Goal: Task Accomplishment & Management: Manage account settings

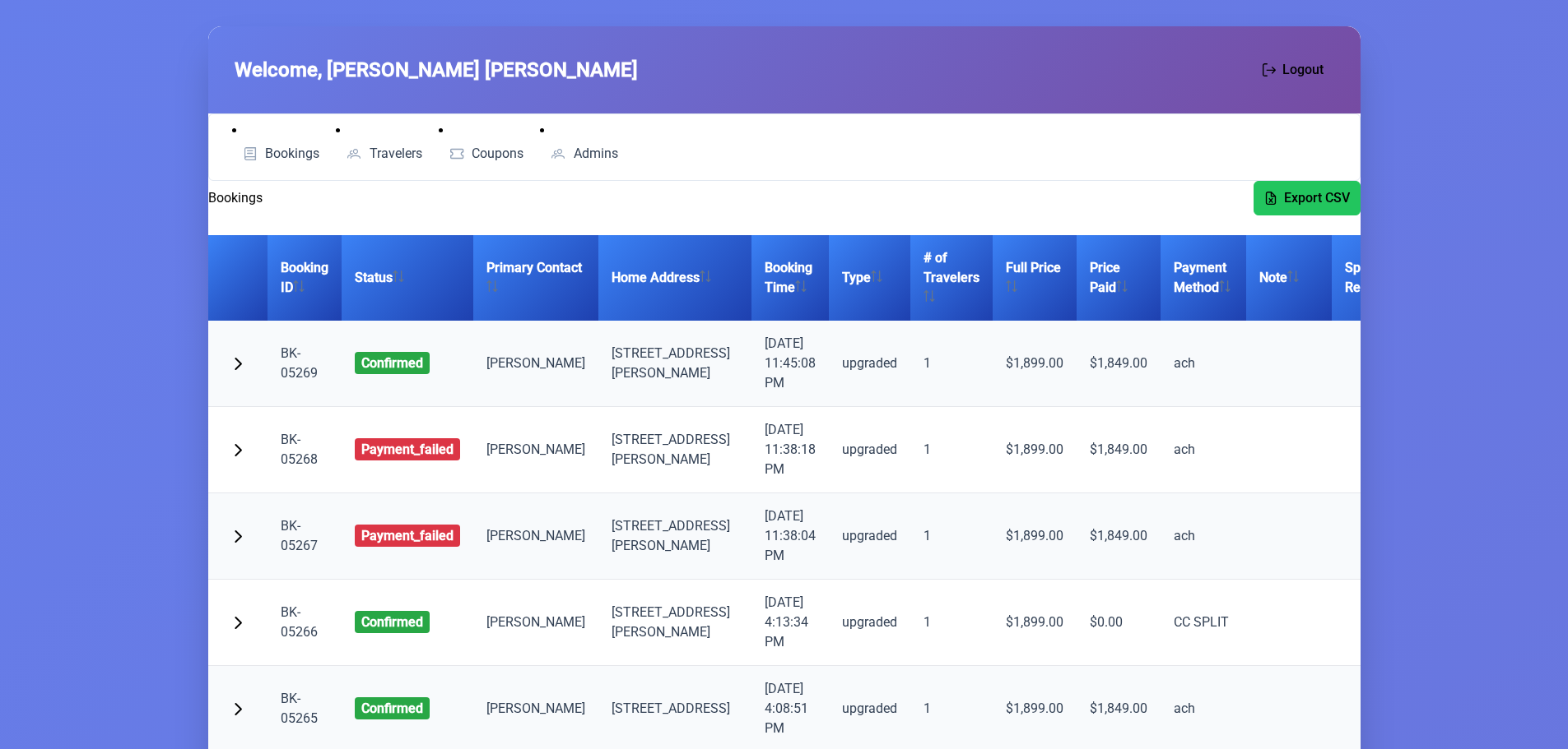
click at [303, 369] on link "BK-05269" at bounding box center [299, 363] width 37 height 36
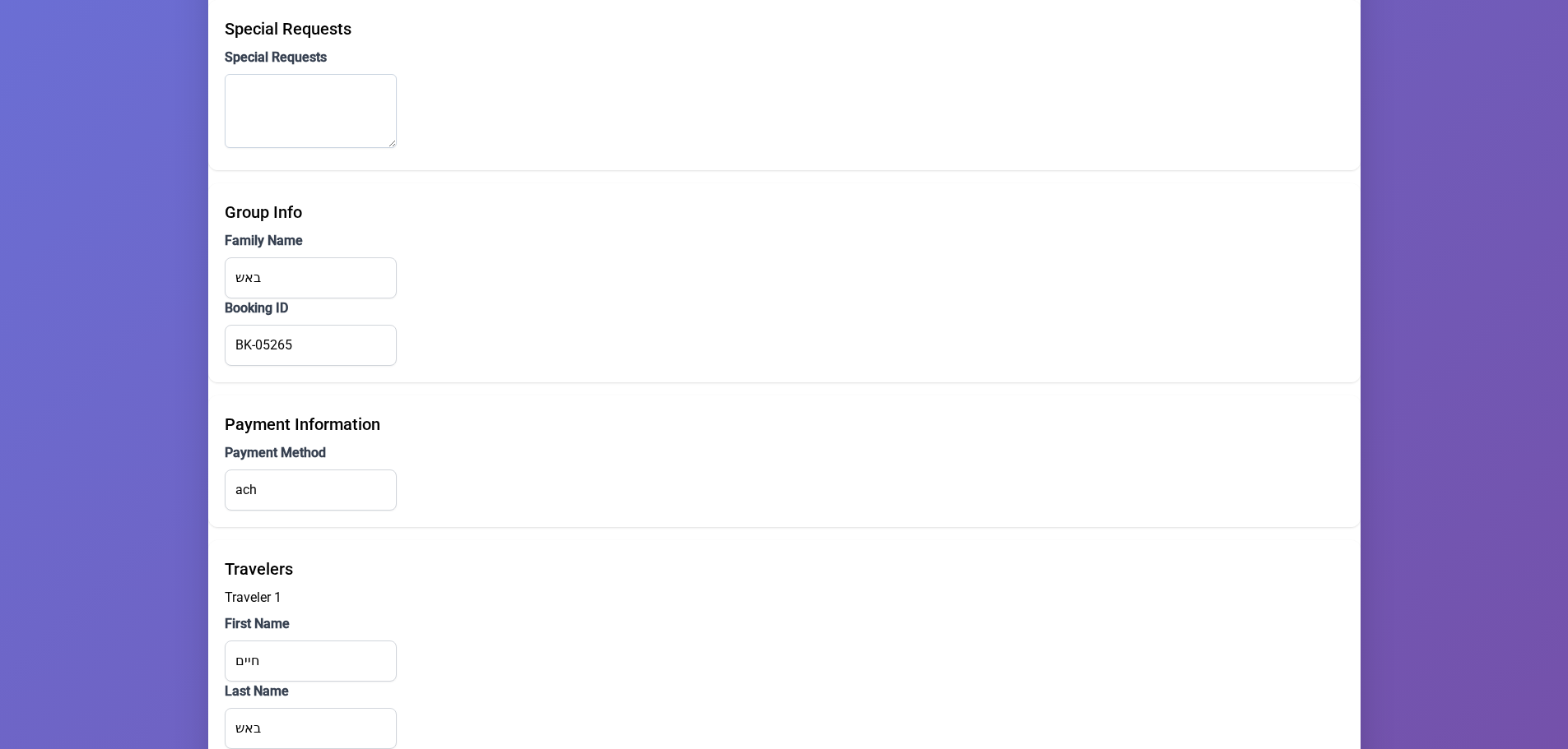
scroll to position [1262, 0]
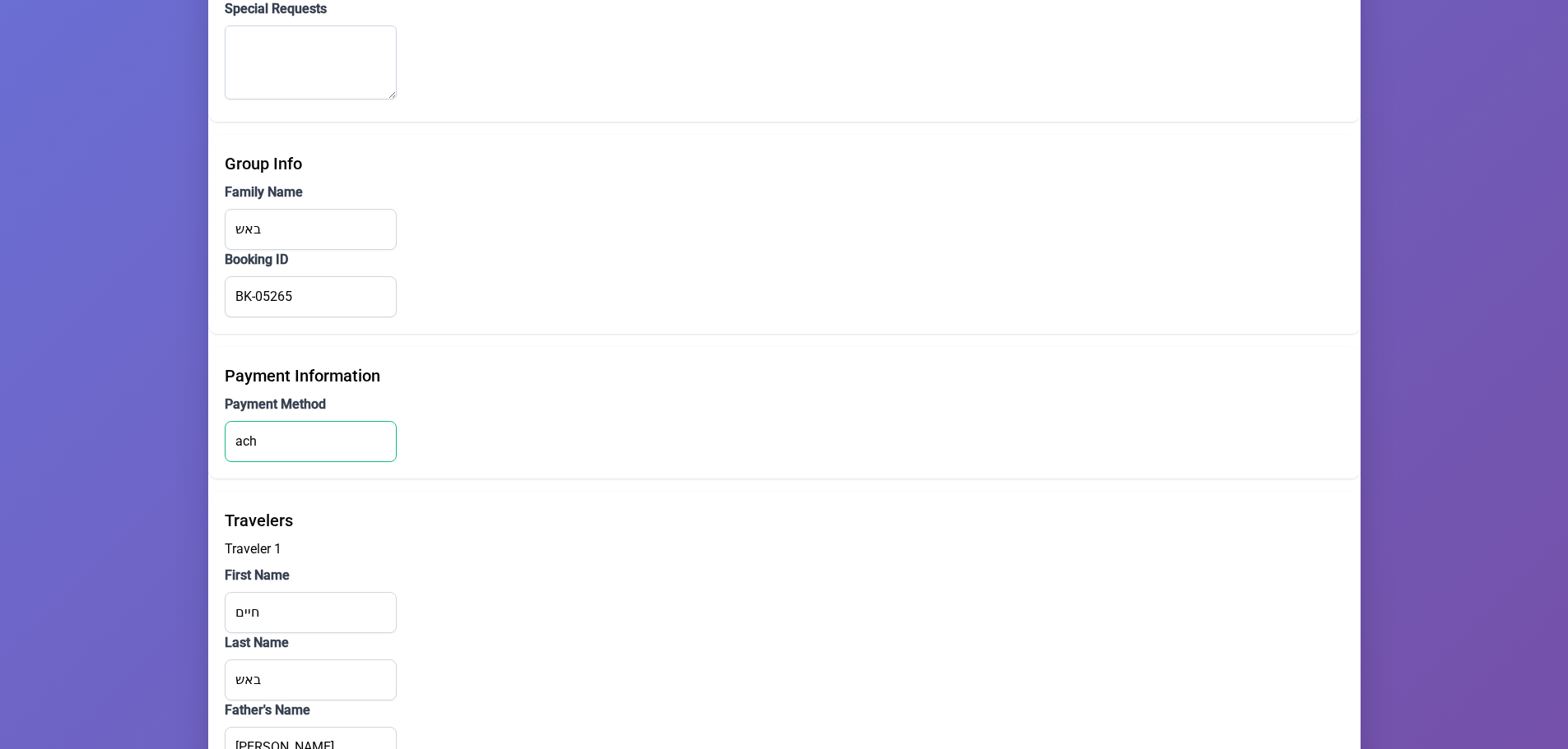
click at [320, 440] on input "ach" at bounding box center [310, 441] width 172 height 41
click at [243, 446] on input "ach" at bounding box center [310, 441] width 172 height 41
click at [300, 435] on input "ach" at bounding box center [310, 441] width 172 height 41
drag, startPoint x: 300, startPoint y: 435, endPoint x: 317, endPoint y: 437, distance: 17.1
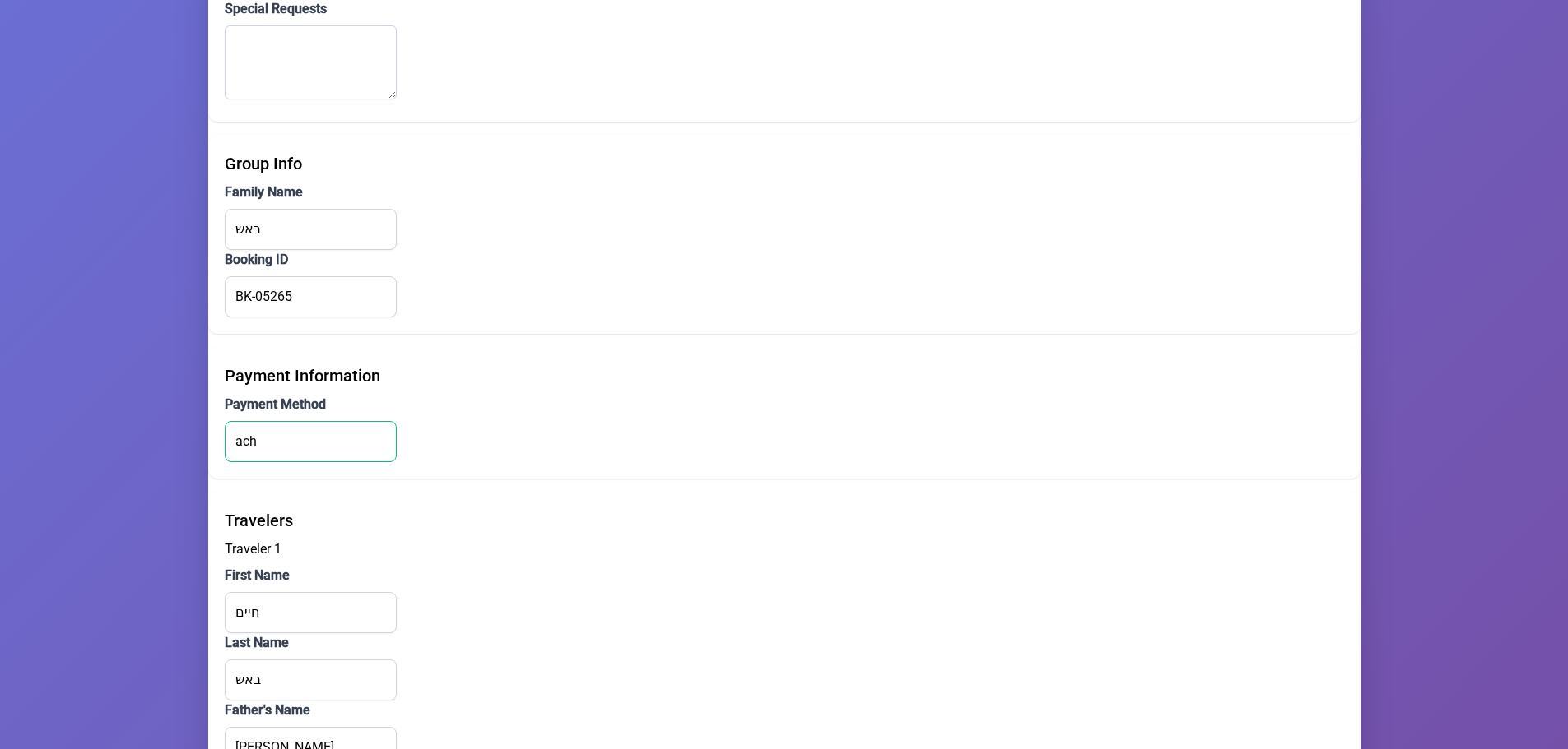
click at [305, 435] on input "ach" at bounding box center [310, 441] width 172 height 41
click at [438, 439] on div "Payment Method ach" at bounding box center [784, 429] width 1119 height 67
click at [349, 441] on input "ach" at bounding box center [310, 441] width 172 height 41
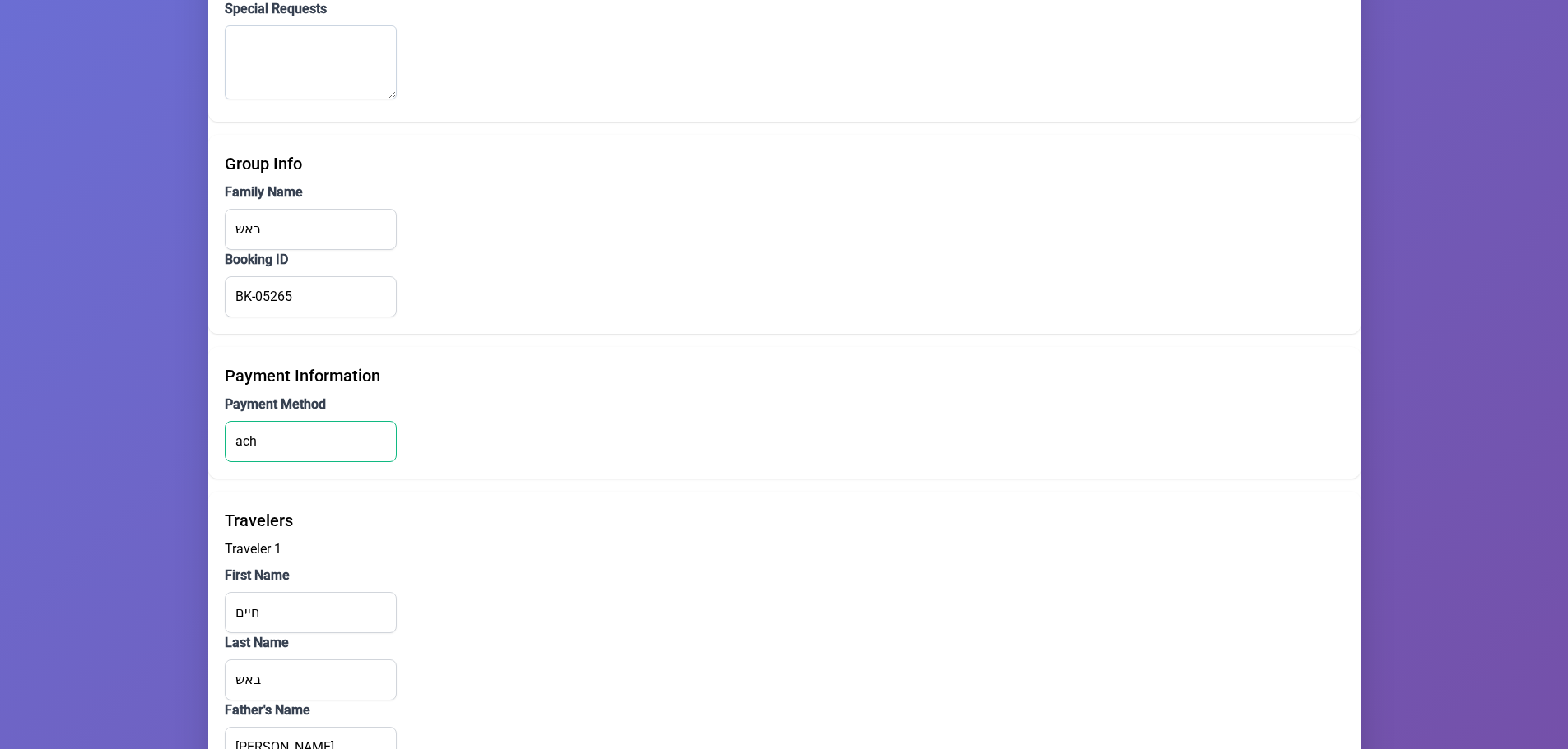
click at [349, 441] on input "ach" at bounding box center [310, 441] width 172 height 41
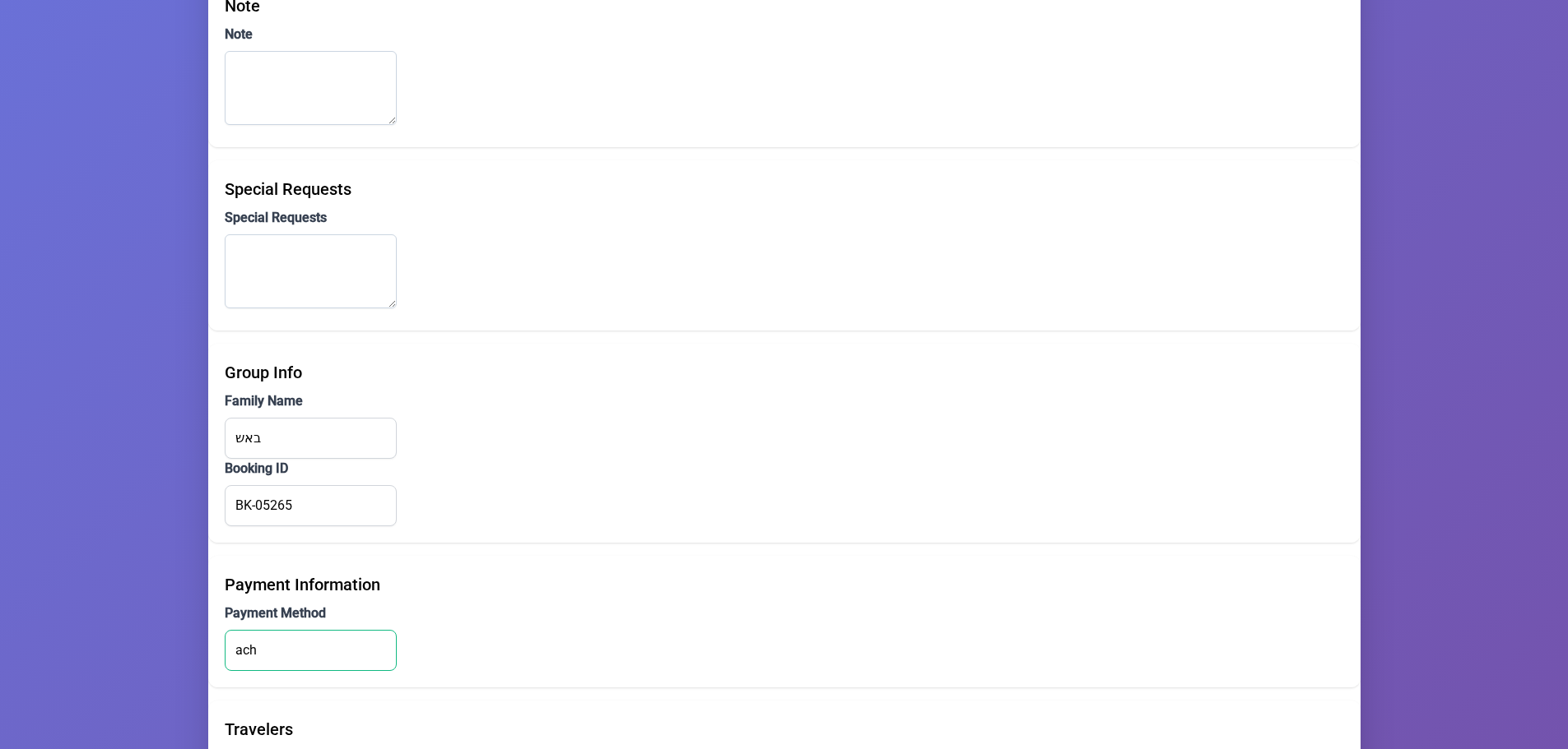
scroll to position [1097, 0]
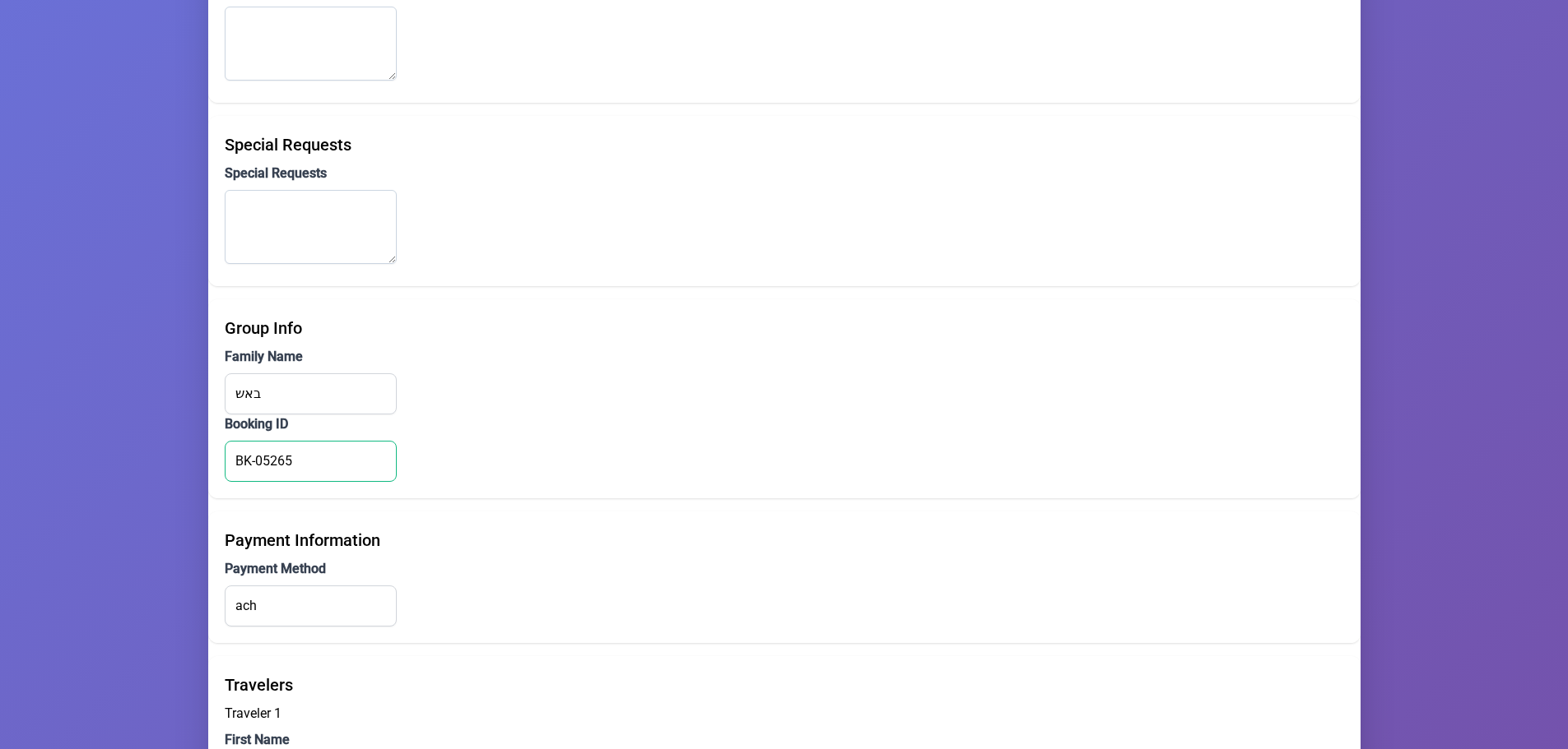
click at [305, 469] on input "BK-05265" at bounding box center [310, 460] width 172 height 41
click at [306, 405] on input "באש" at bounding box center [310, 393] width 172 height 41
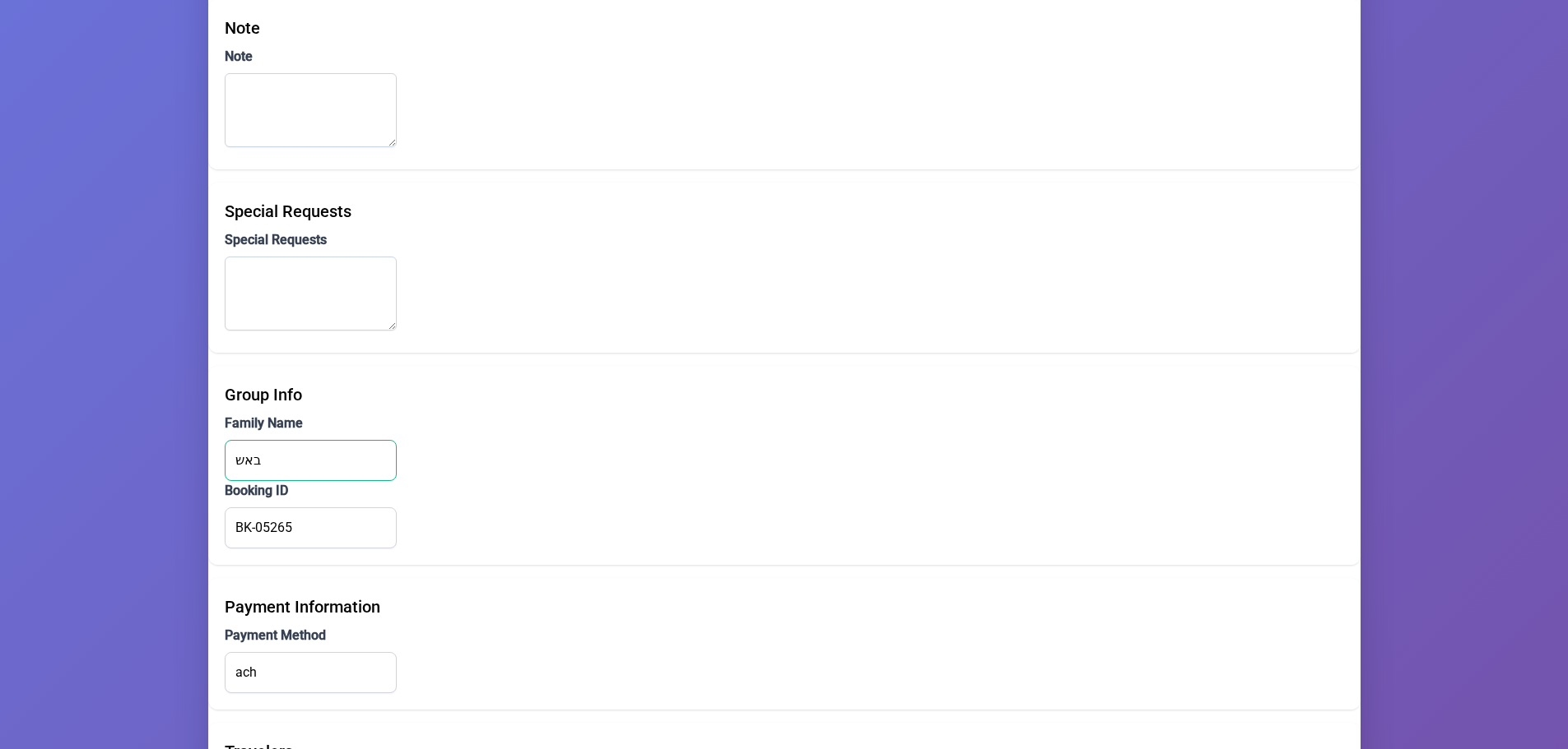
scroll to position [933, 0]
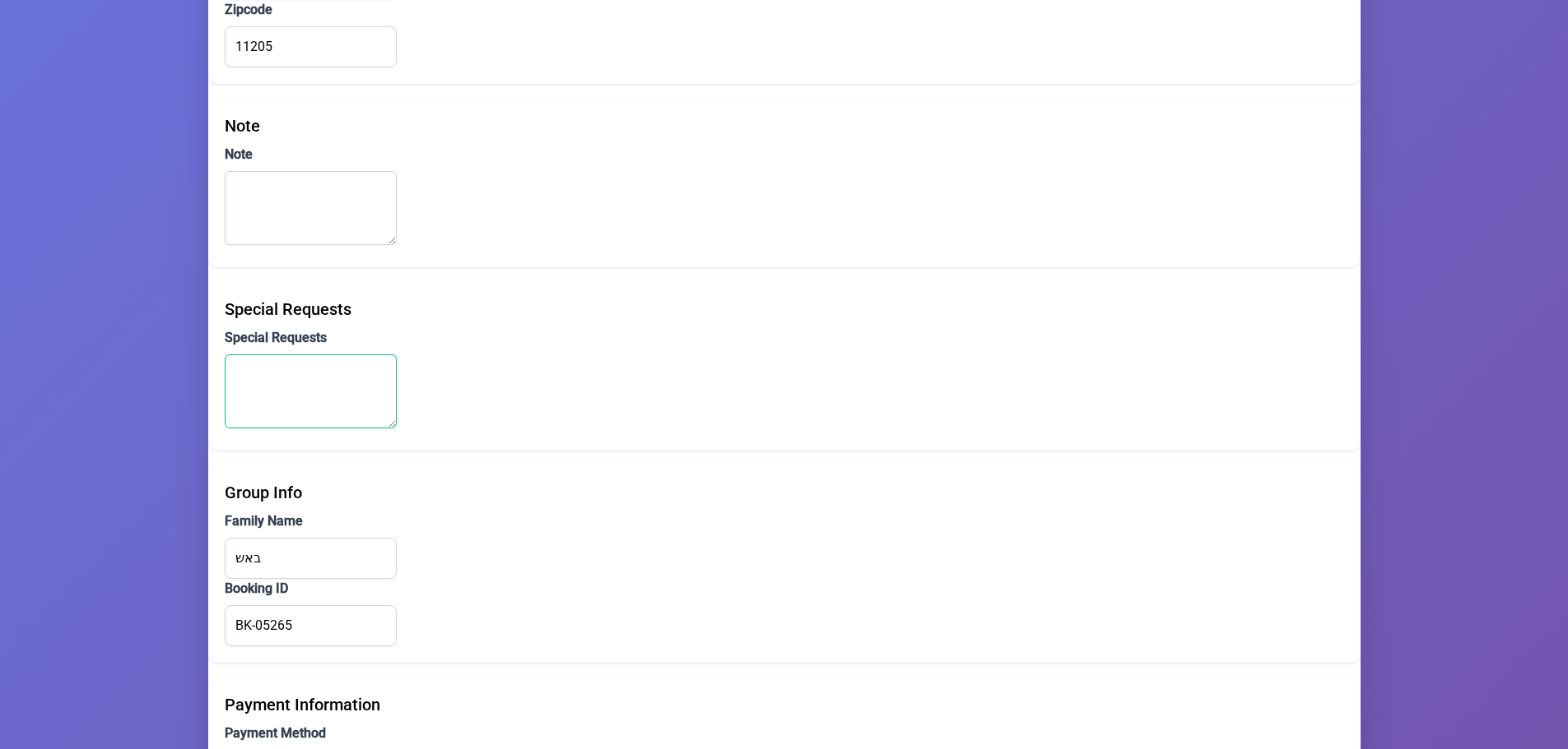
click at [257, 409] on textarea "Special Requests" at bounding box center [310, 391] width 172 height 74
click at [298, 228] on textarea "Note" at bounding box center [310, 207] width 172 height 74
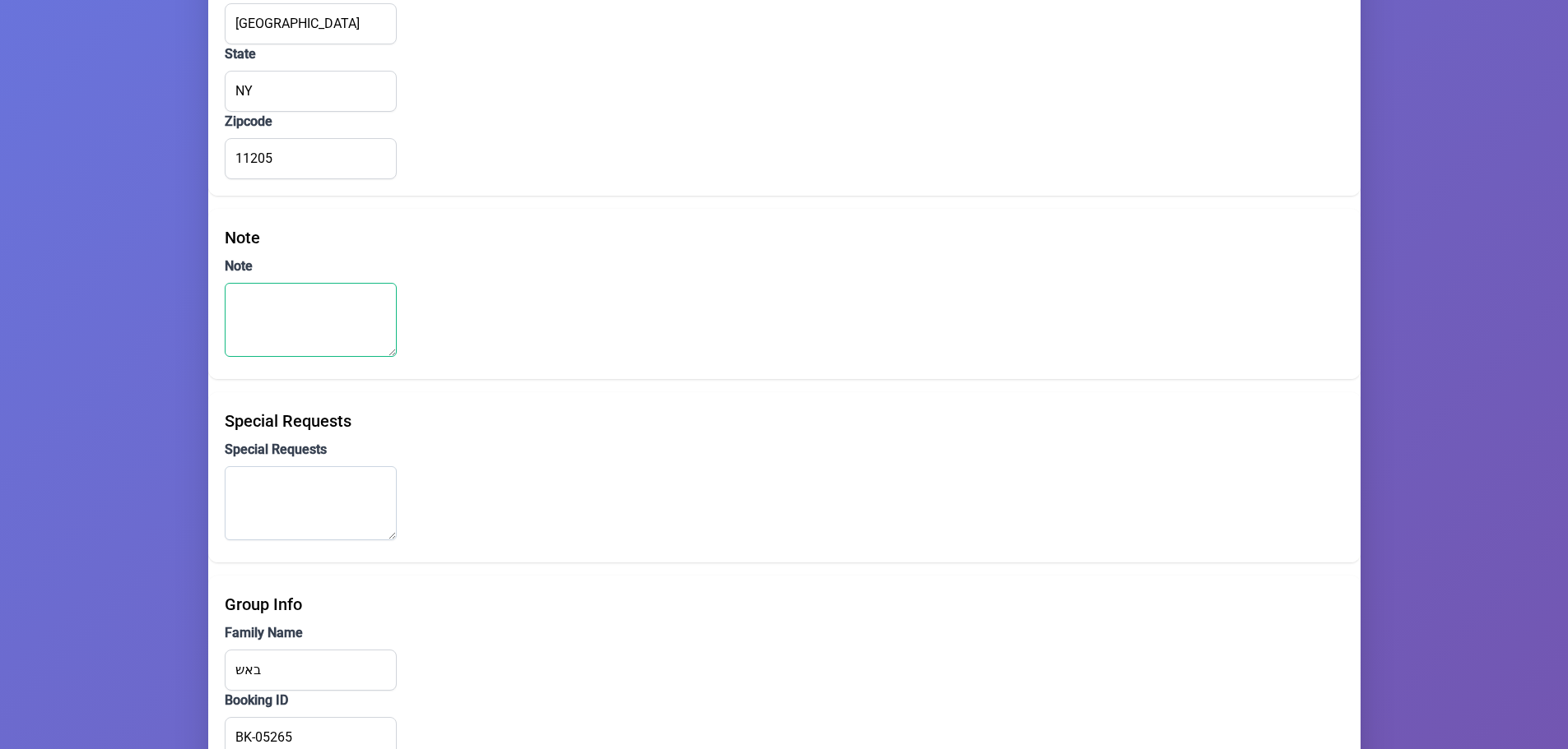
scroll to position [604, 0]
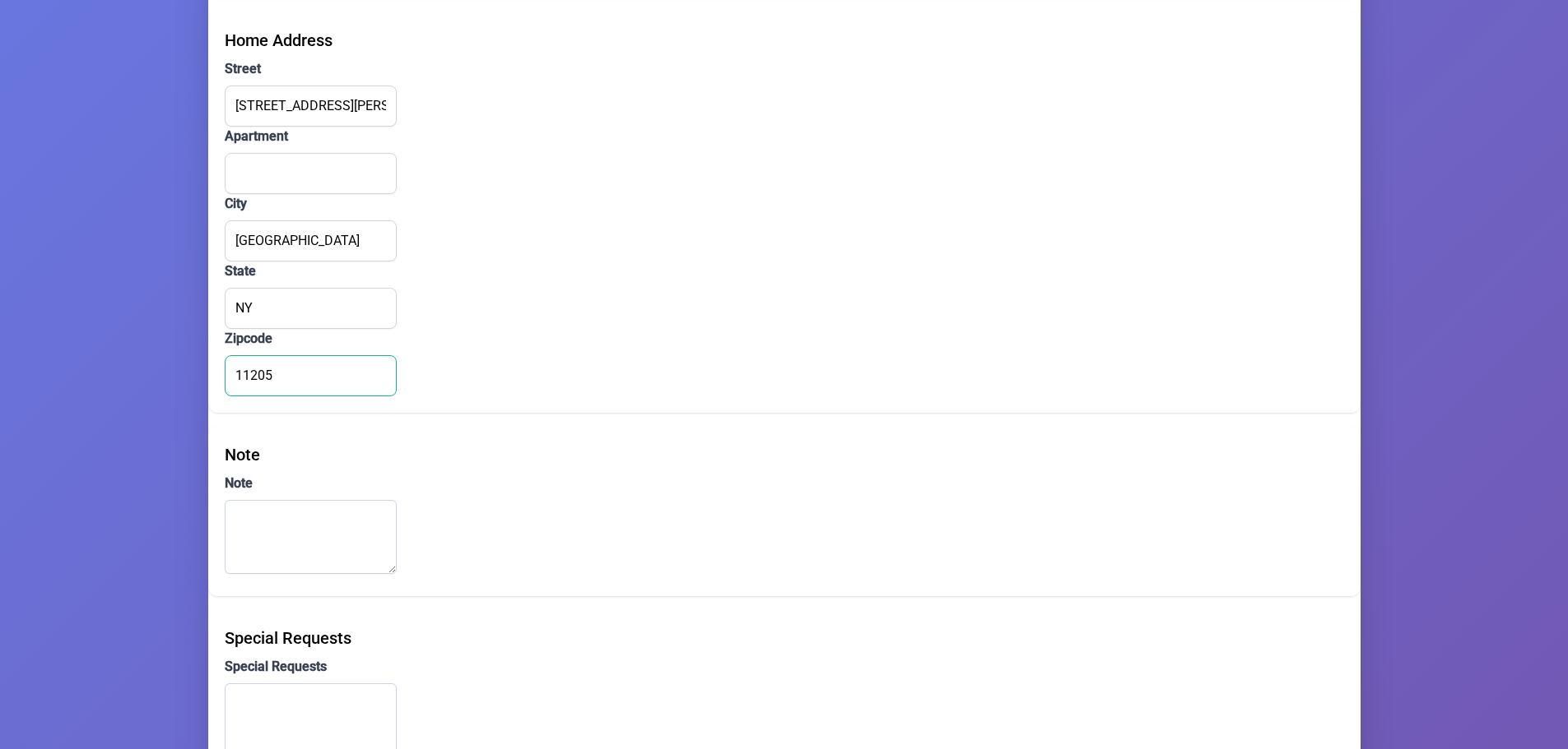
click at [263, 378] on input "11205" at bounding box center [310, 375] width 172 height 41
click at [315, 303] on input "NY" at bounding box center [310, 308] width 172 height 41
click at [318, 230] on input "Brooklyn" at bounding box center [310, 240] width 172 height 41
click at [325, 179] on input "Apartment" at bounding box center [310, 173] width 172 height 41
click at [330, 103] on input "92 Spencer Street" at bounding box center [310, 105] width 172 height 41
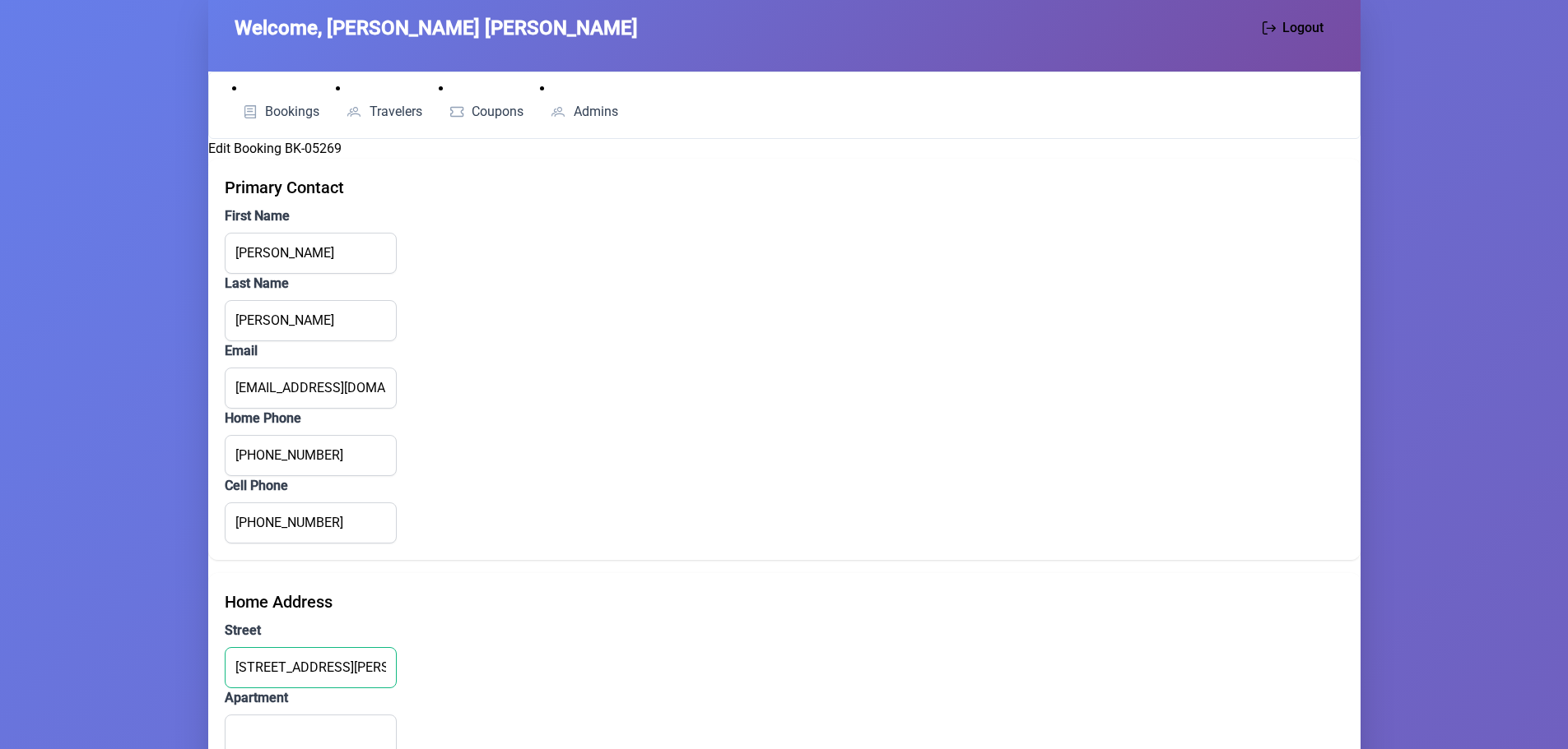
scroll to position [28, 0]
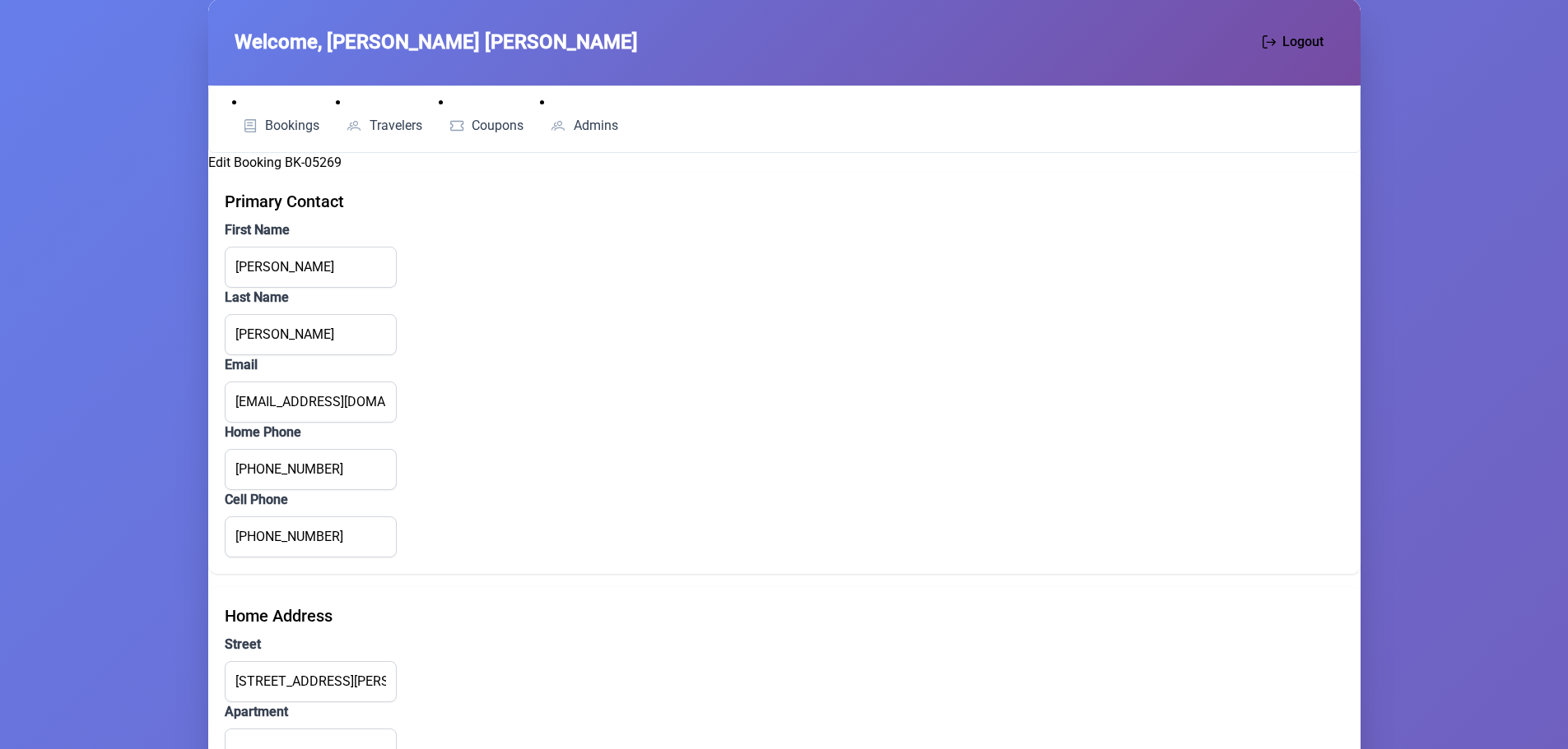
click at [256, 118] on link "Bookings" at bounding box center [281, 126] width 98 height 27
